Goal: Transaction & Acquisition: Purchase product/service

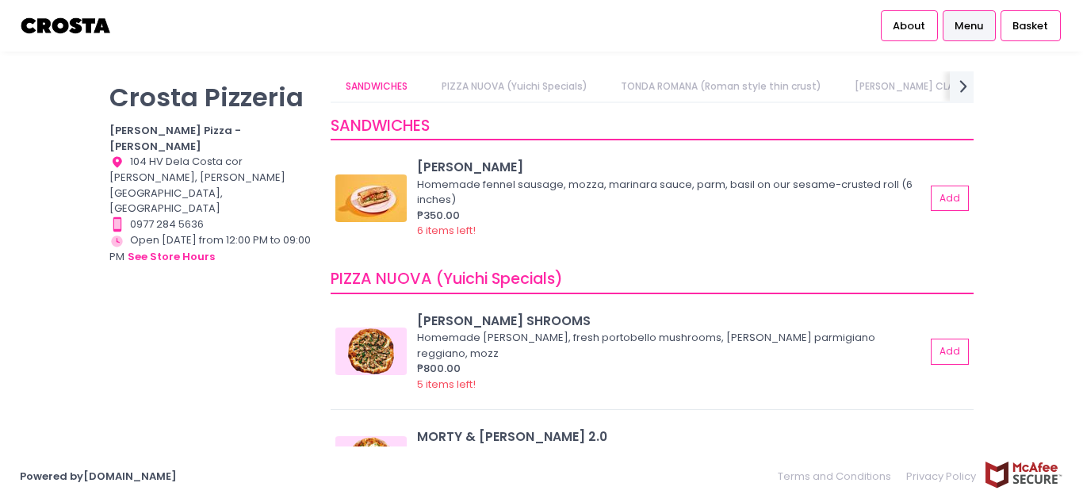
drag, startPoint x: 1037, startPoint y: 258, endPoint x: 1009, endPoint y: 214, distance: 51.7
click at [1038, 257] on div "[PERSON_NAME] Pizzeria [PERSON_NAME] Pizza - [PERSON_NAME] Location Created wit…" at bounding box center [541, 250] width 1083 height 359
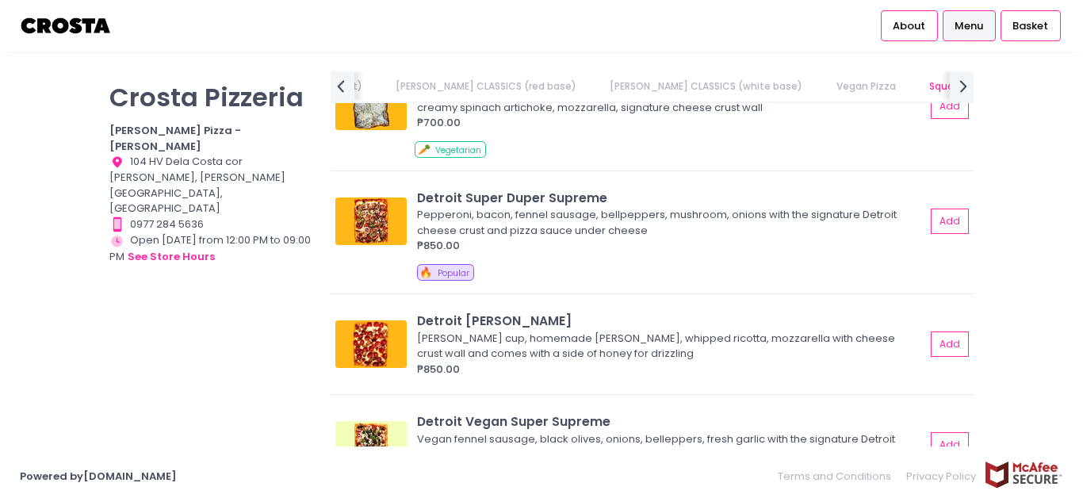
scroll to position [1749, 0]
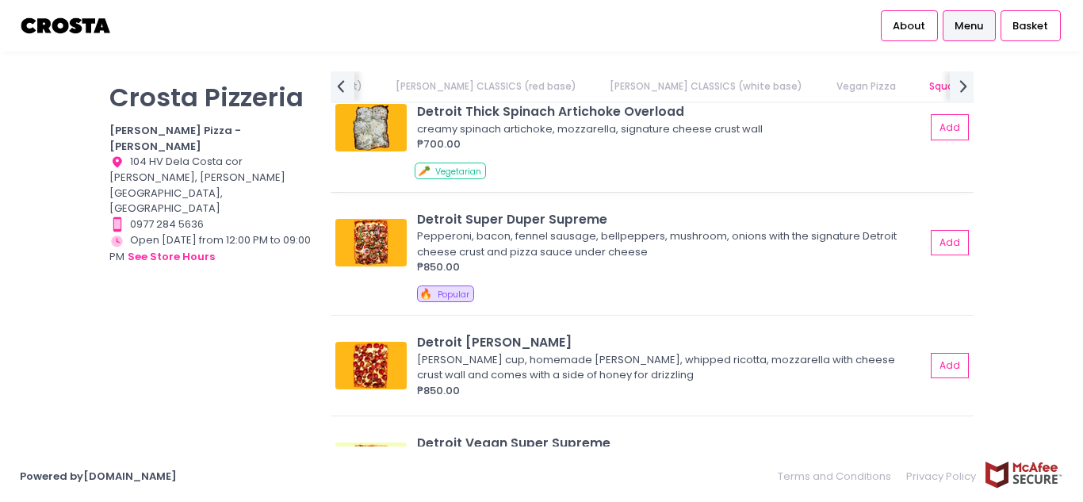
click at [370, 136] on img at bounding box center [370, 128] width 71 height 48
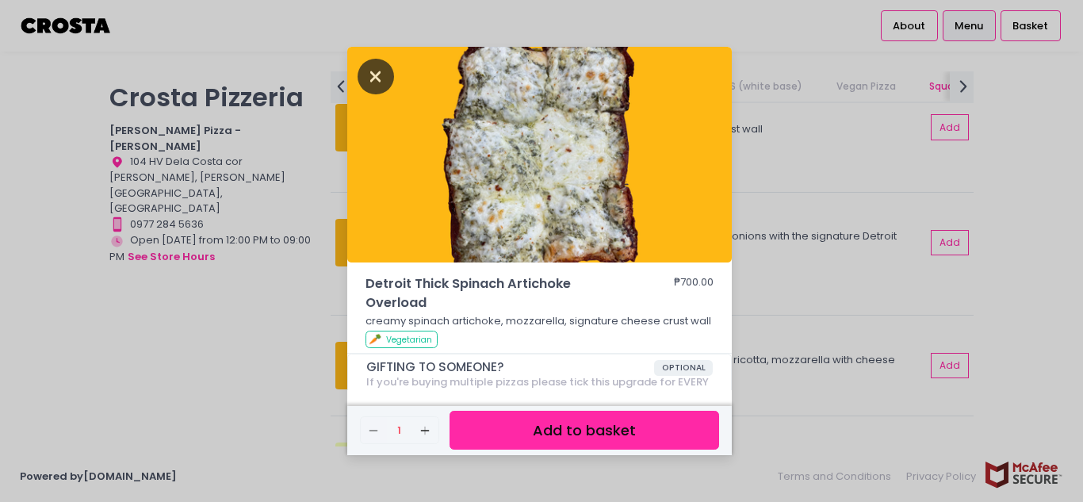
click at [383, 79] on icon "Close" at bounding box center [376, 77] width 36 height 36
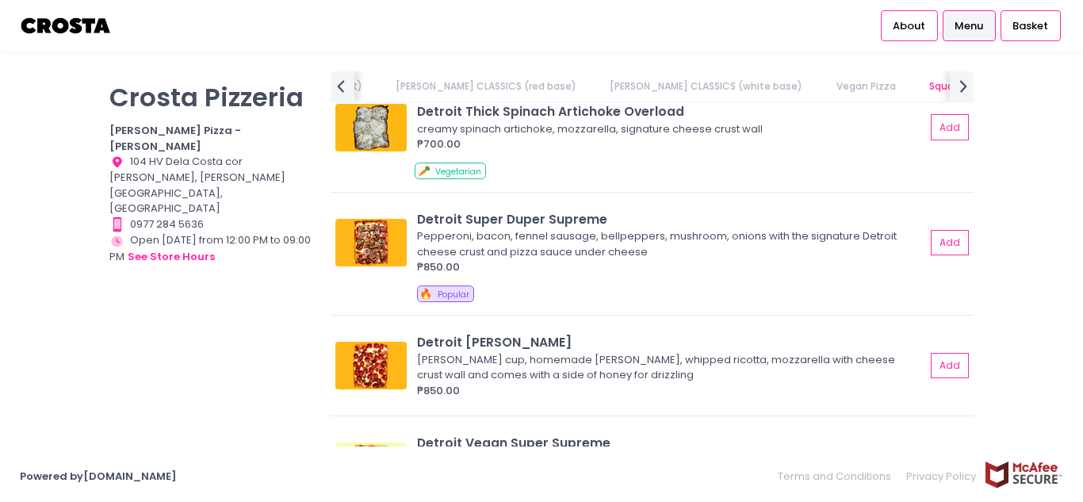
click at [264, 359] on div "[PERSON_NAME] Pizzeria [PERSON_NAME] Pizza - [PERSON_NAME] Location Created wit…" at bounding box center [210, 242] width 221 height 343
click at [362, 266] on img at bounding box center [370, 243] width 71 height 48
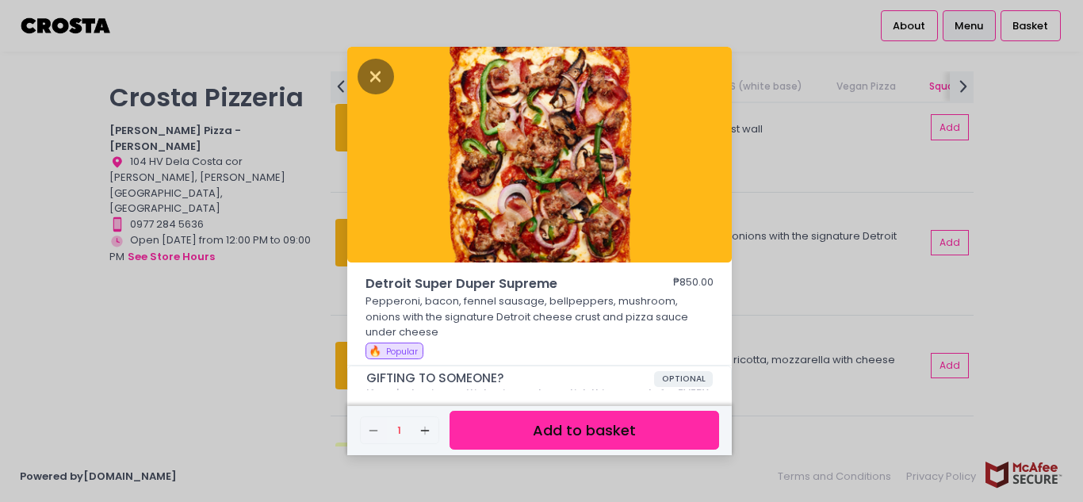
click at [1047, 310] on div "Detroit Super Duper Supreme ₱850.00 Pepperoni, bacon, fennel sausage, bellpeppe…" at bounding box center [541, 251] width 1083 height 502
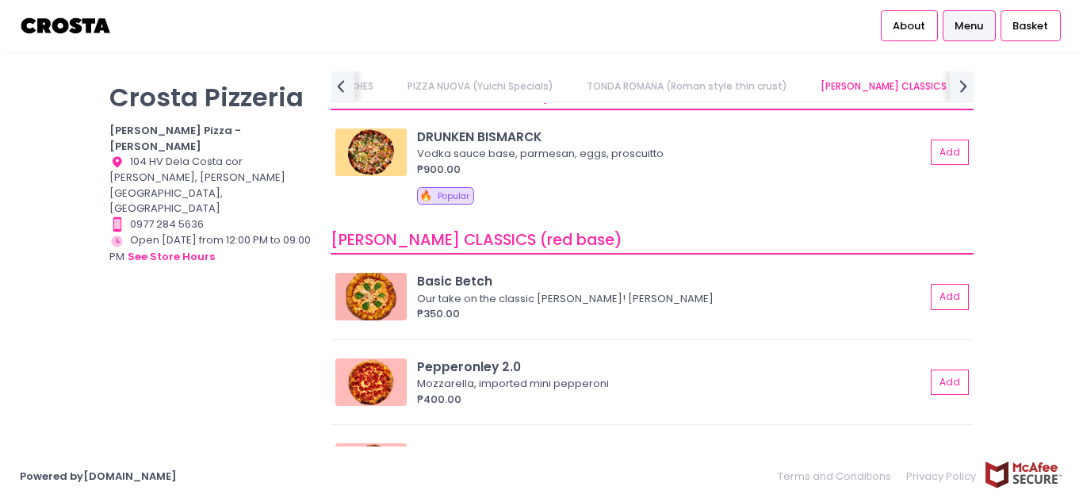
scroll to position [476, 0]
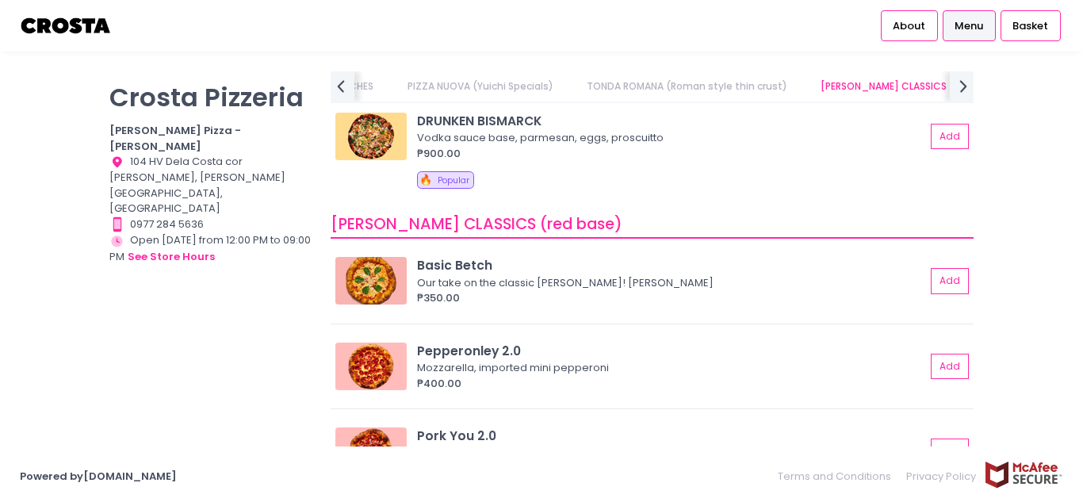
click at [214, 333] on div "[PERSON_NAME] Pizzeria [PERSON_NAME] Pizza - [PERSON_NAME] Location Created wit…" at bounding box center [210, 242] width 221 height 343
